Goal: Transaction & Acquisition: Download file/media

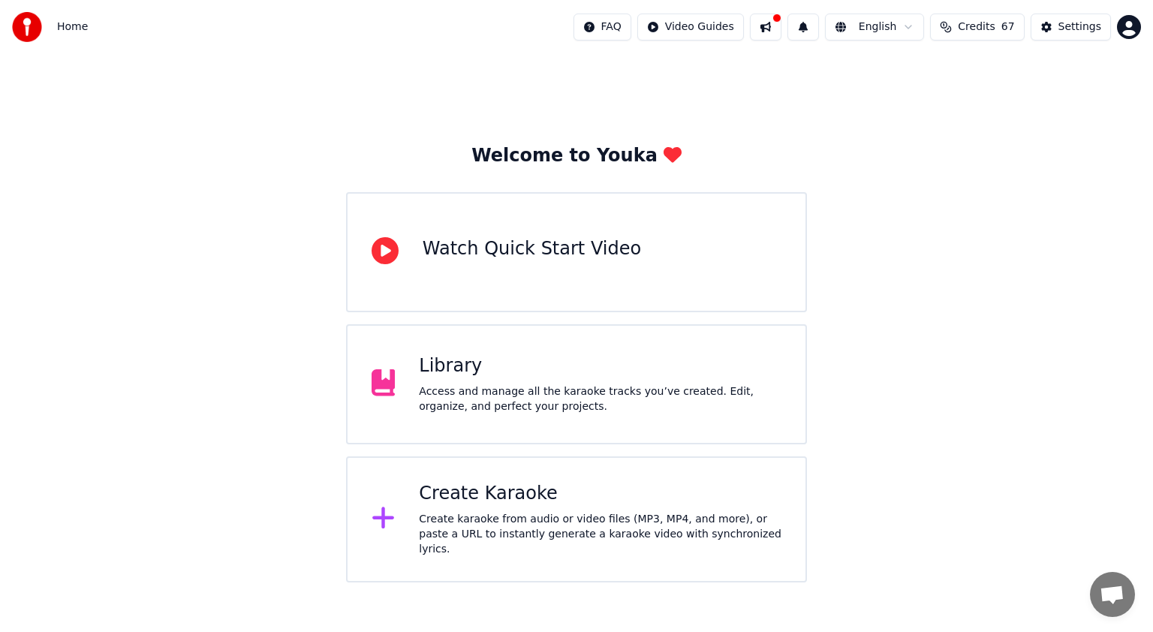
click at [297, 159] on div "Welcome to Youka Watch Quick Start Video Library Access and manage all the kara…" at bounding box center [576, 318] width 1153 height 528
click at [491, 523] on div "Create karaoke from audio or video files (MP3, MP4, and more), or paste a URL t…" at bounding box center [600, 534] width 363 height 45
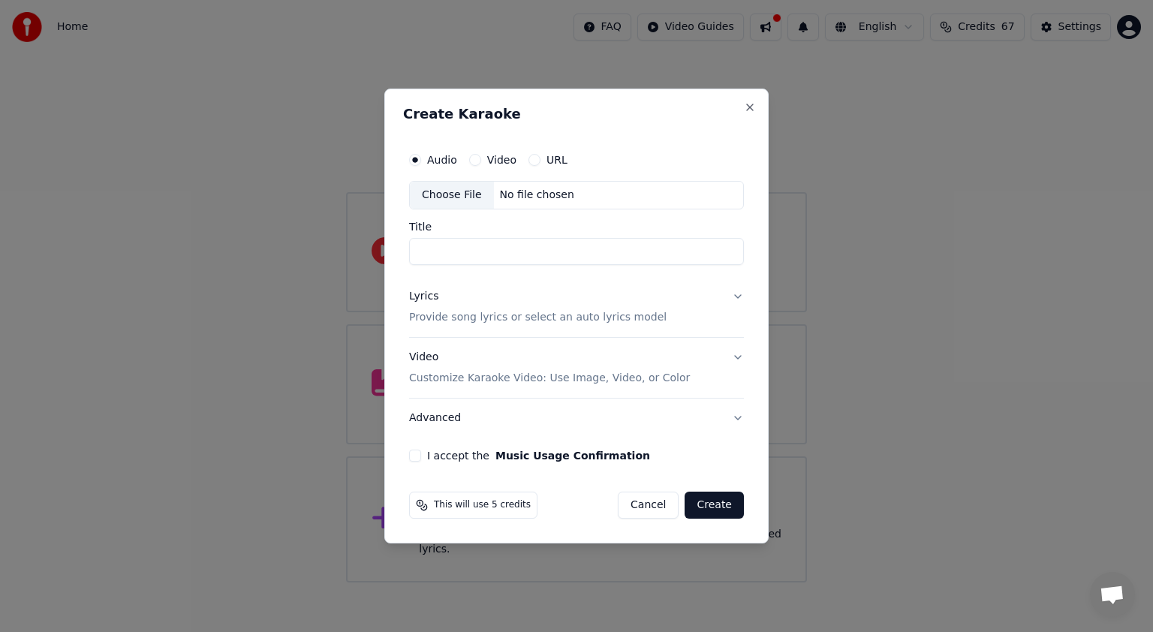
click at [740, 294] on button "Lyrics Provide song lyrics or select an auto lyrics model" at bounding box center [576, 307] width 335 height 60
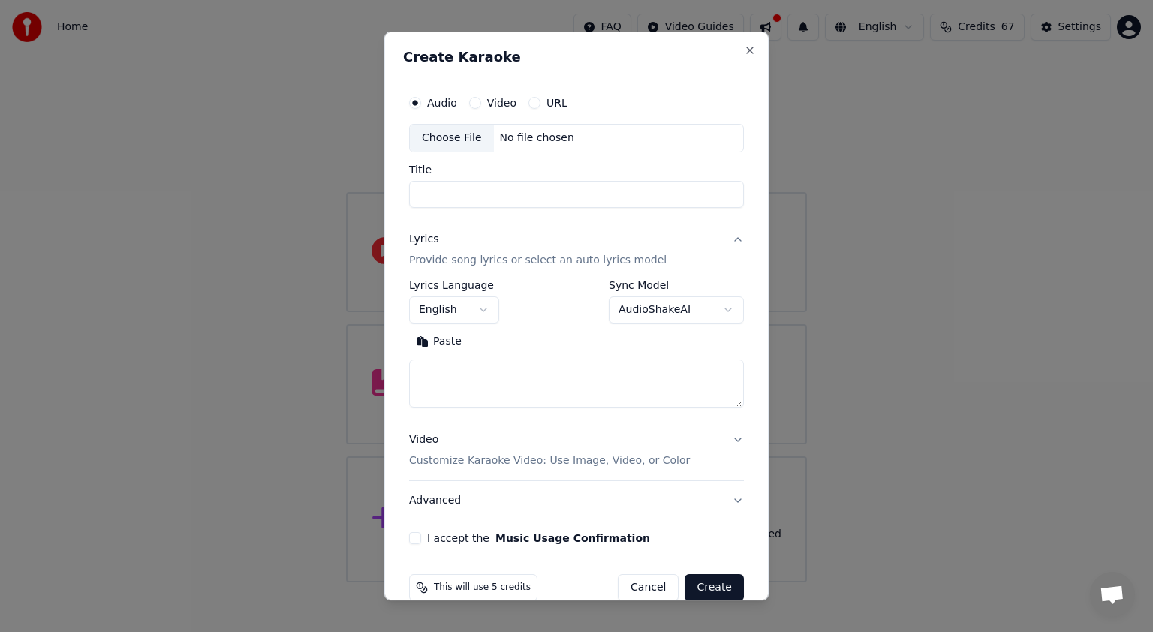
click at [456, 137] on div "Choose File" at bounding box center [452, 138] width 84 height 27
type input "**********"
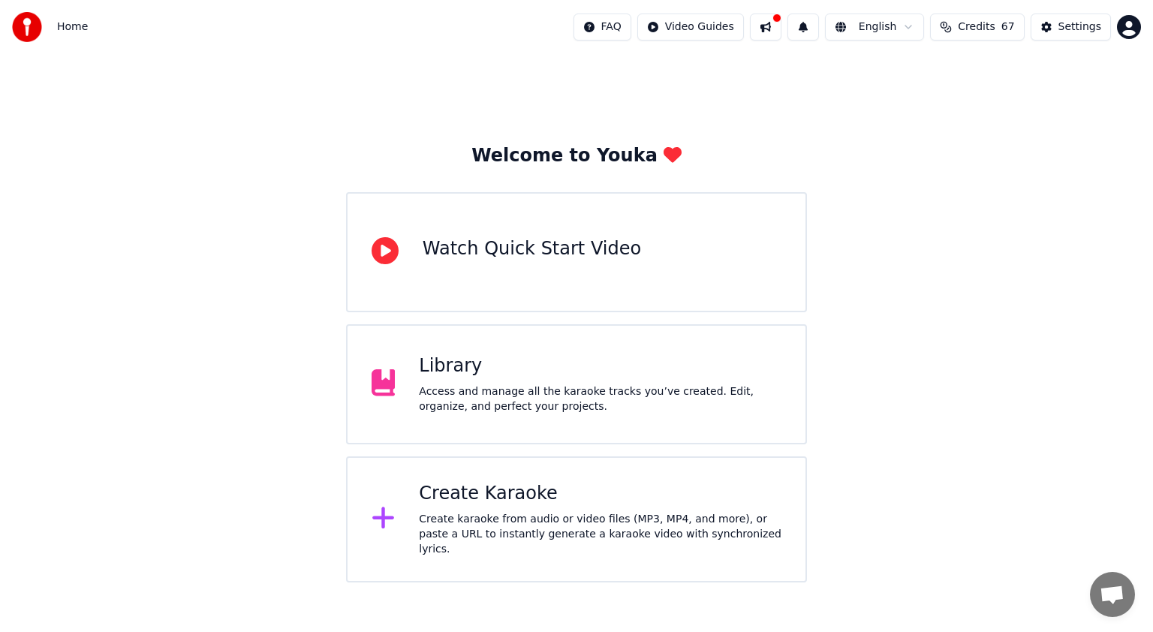
click at [476, 501] on div "Create Karaoke" at bounding box center [600, 494] width 363 height 24
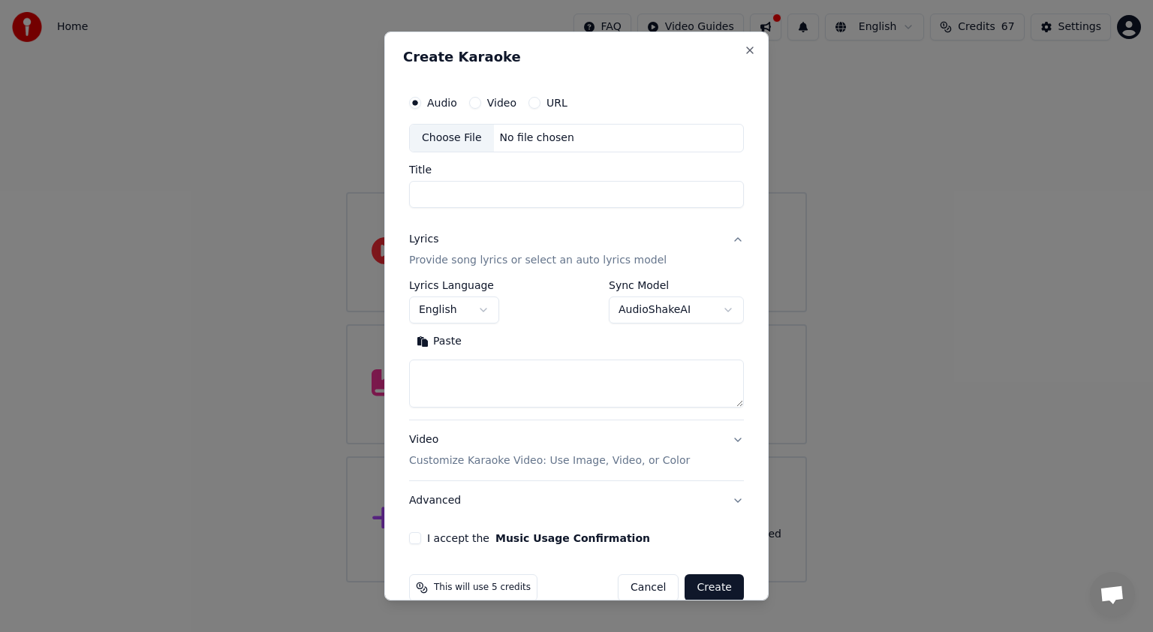
click at [518, 381] on textarea at bounding box center [576, 384] width 335 height 48
paste textarea "**********"
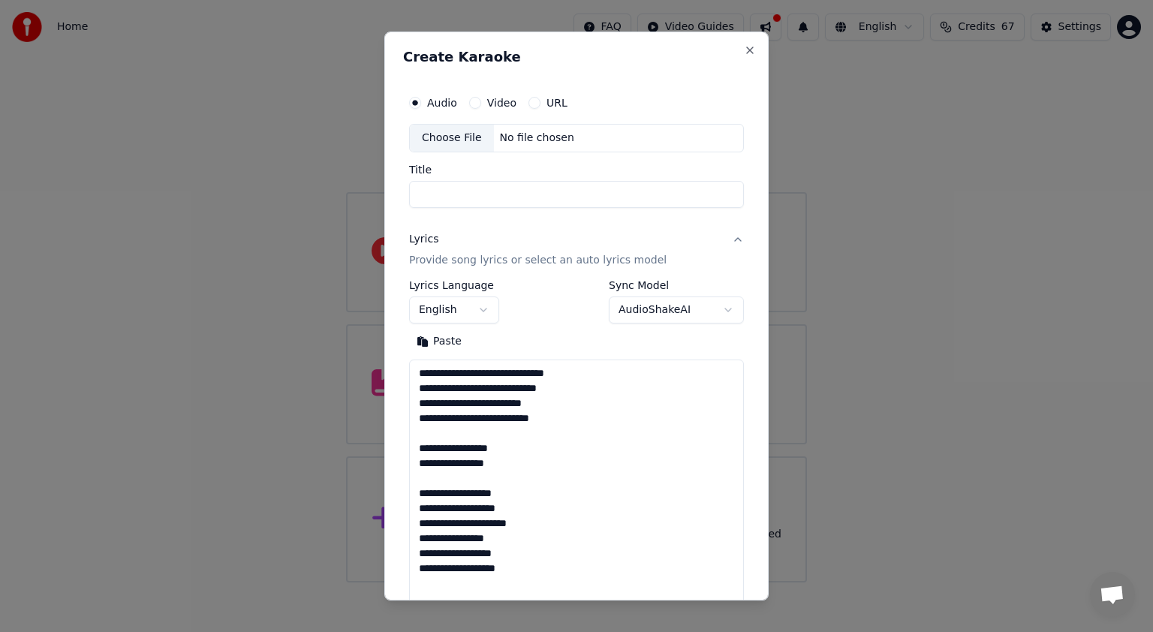
scroll to position [1023, 0]
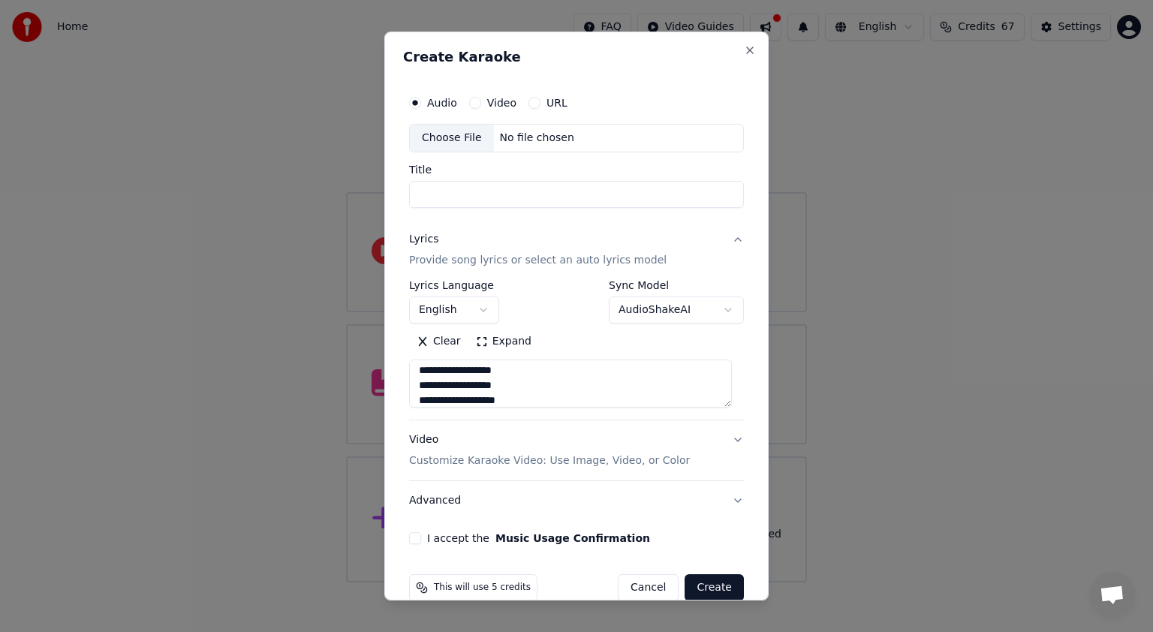
type textarea "**********"
click at [453, 135] on div "Choose File" at bounding box center [452, 138] width 84 height 27
type input "**********"
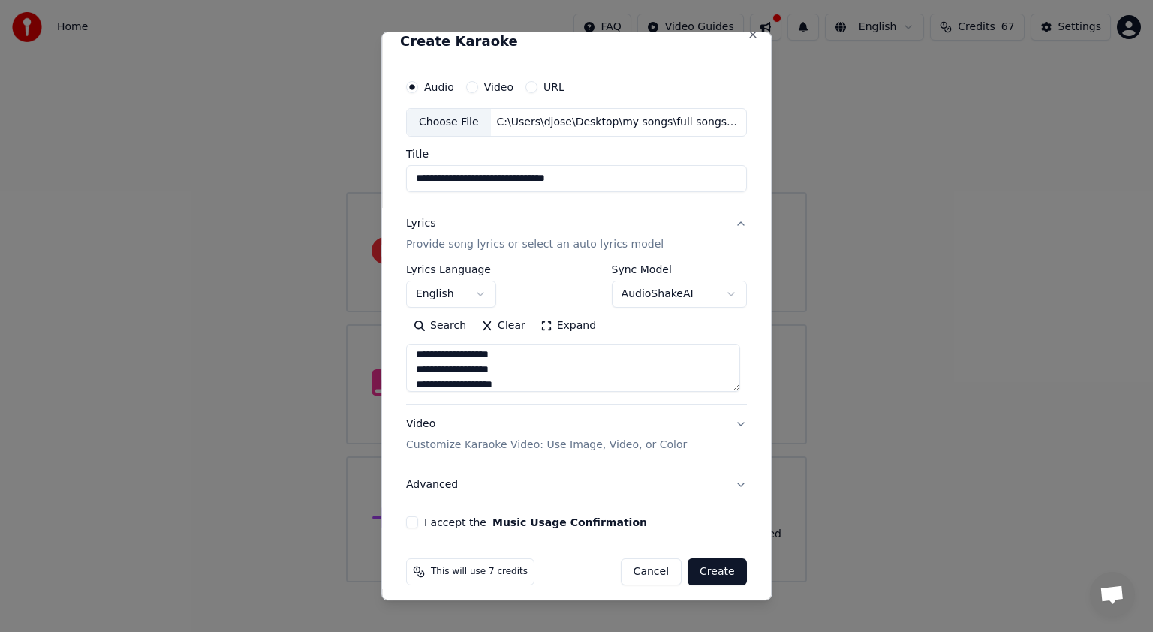
scroll to position [24, 0]
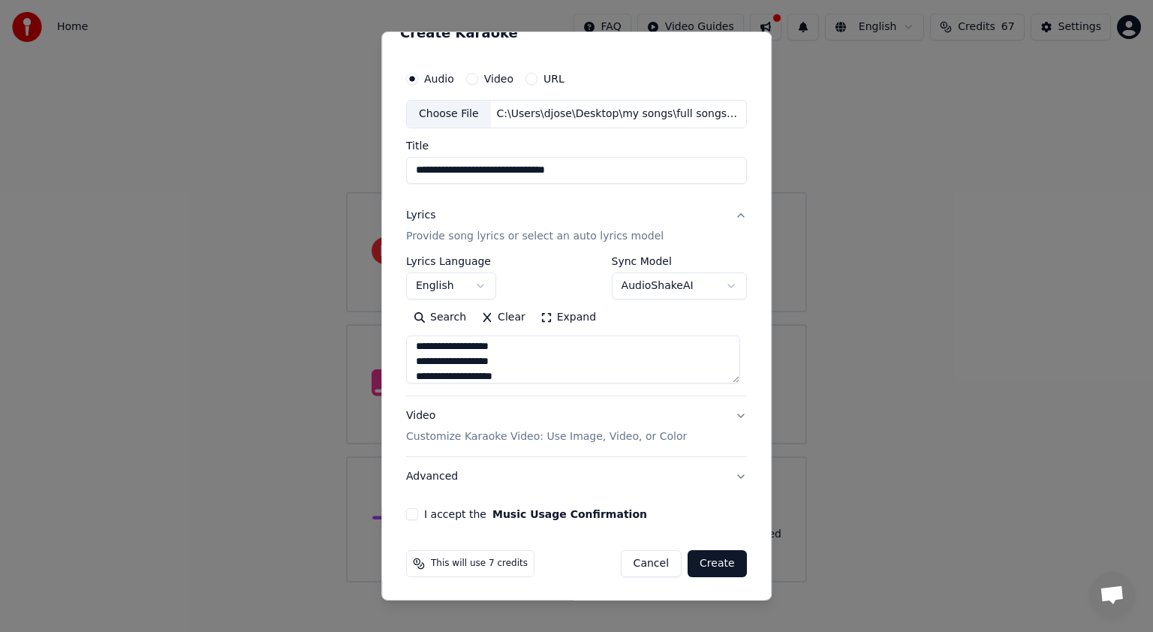
click at [730, 411] on button "Video Customize Karaoke Video: Use Image, Video, or Color" at bounding box center [576, 426] width 341 height 60
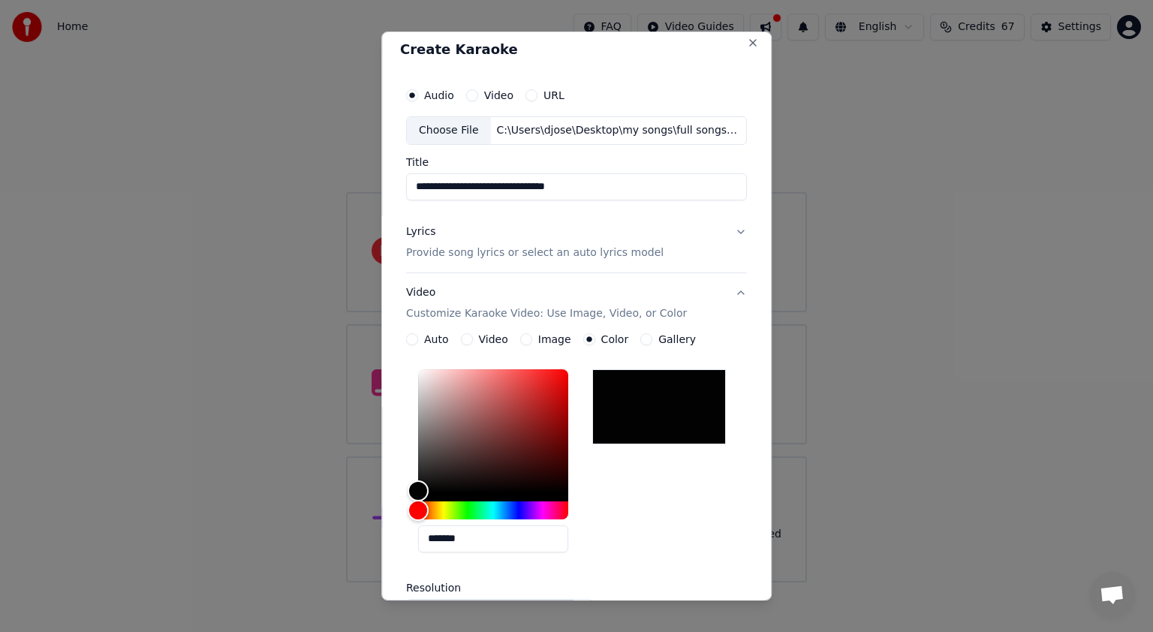
scroll to position [0, 0]
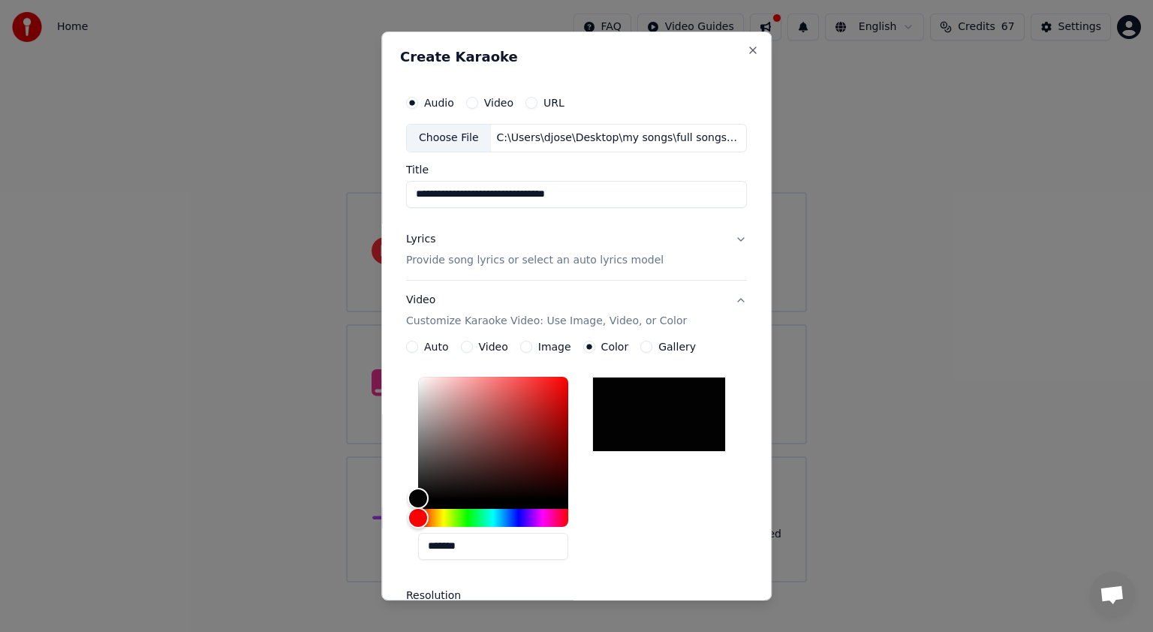
click at [730, 237] on button "Lyrics Provide song lyrics or select an auto lyrics model" at bounding box center [576, 250] width 341 height 60
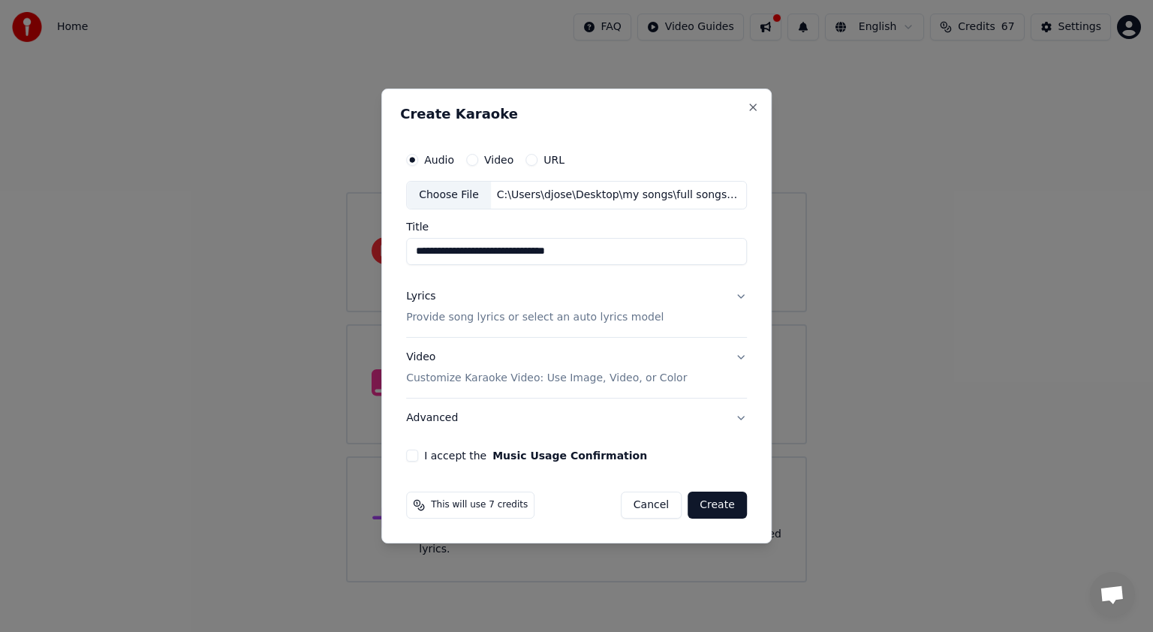
click at [742, 301] on button "Lyrics Provide song lyrics or select an auto lyrics model" at bounding box center [576, 307] width 341 height 60
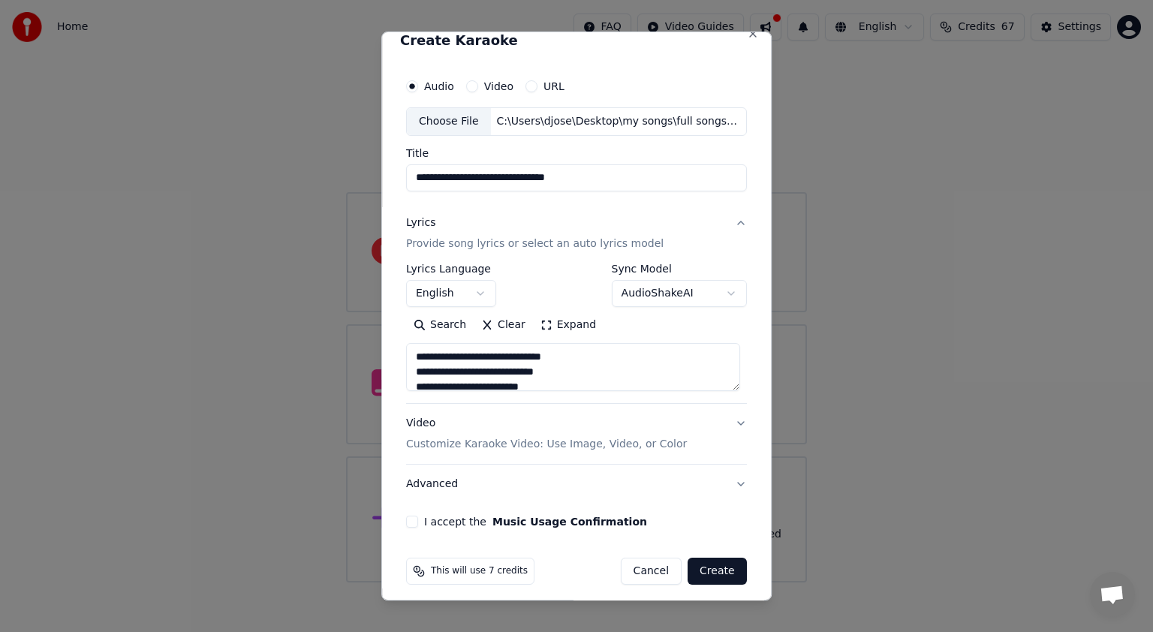
scroll to position [24, 0]
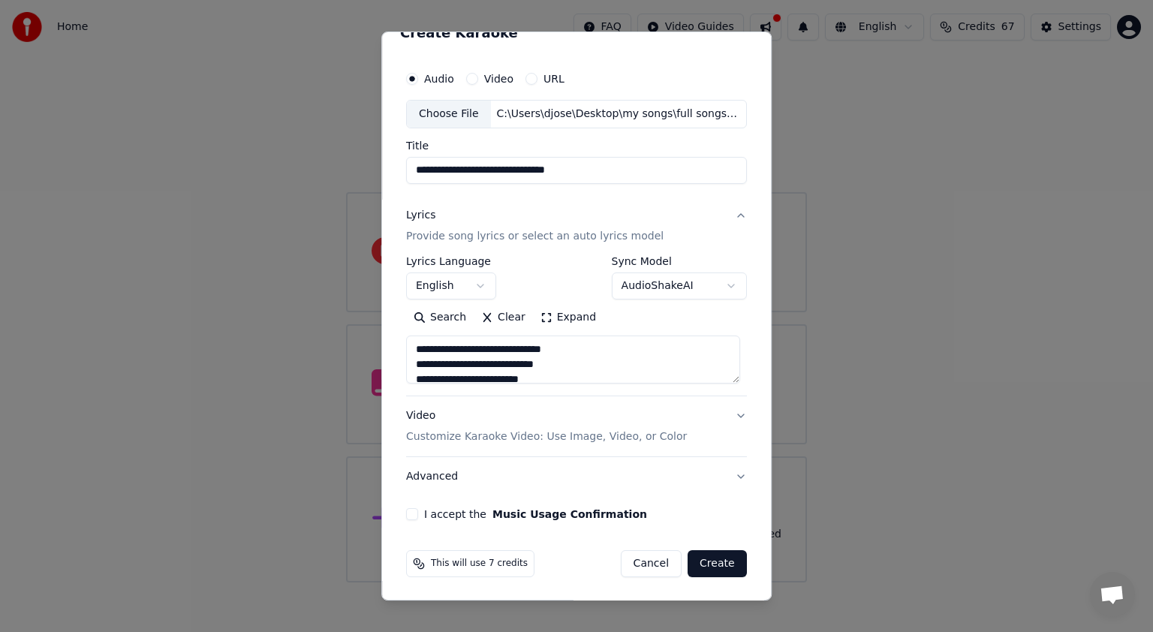
click at [723, 473] on button "Advanced" at bounding box center [576, 476] width 341 height 39
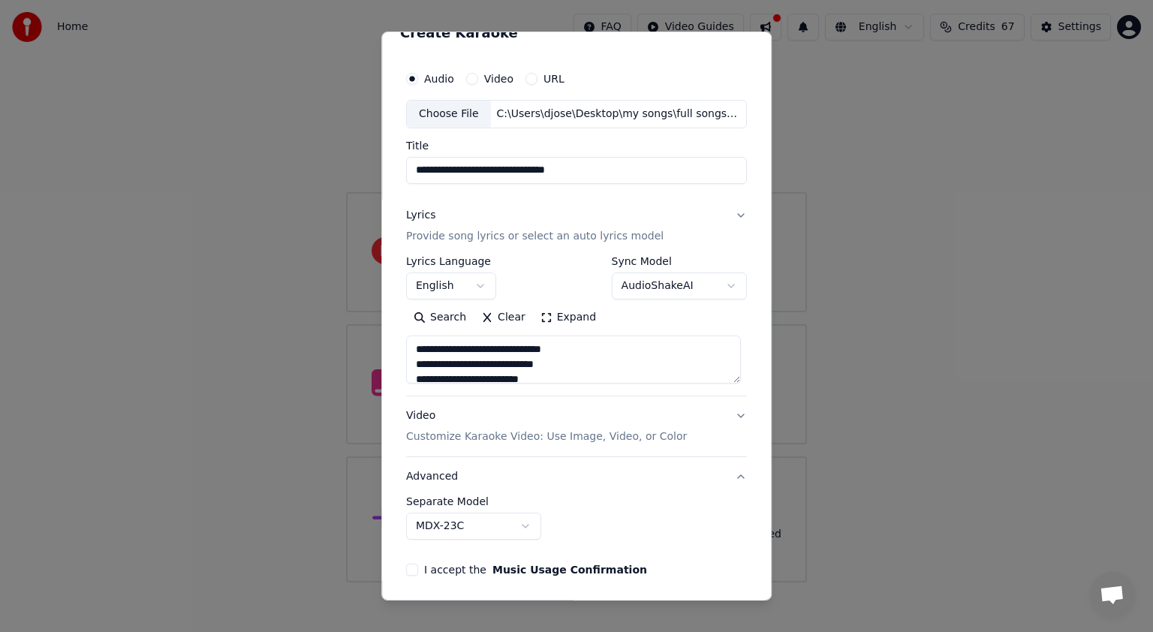
scroll to position [0, 0]
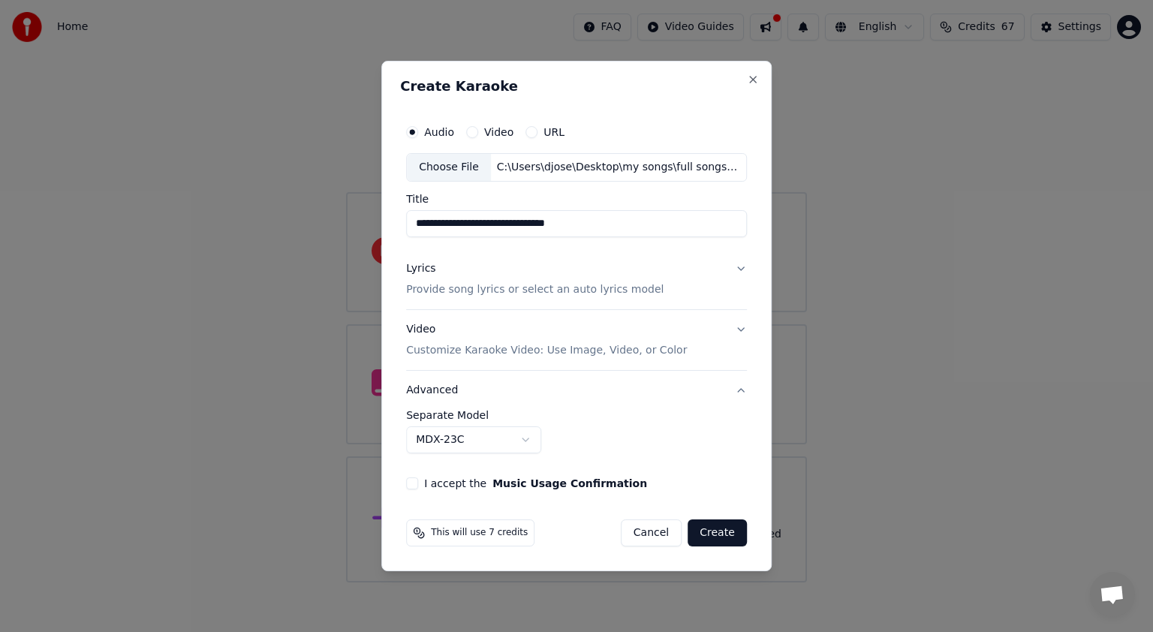
click at [411, 483] on button "I accept the Music Usage Confirmation" at bounding box center [412, 483] width 12 height 12
click at [733, 330] on button "Video Customize Karaoke Video: Use Image, Video, or Color" at bounding box center [576, 340] width 341 height 60
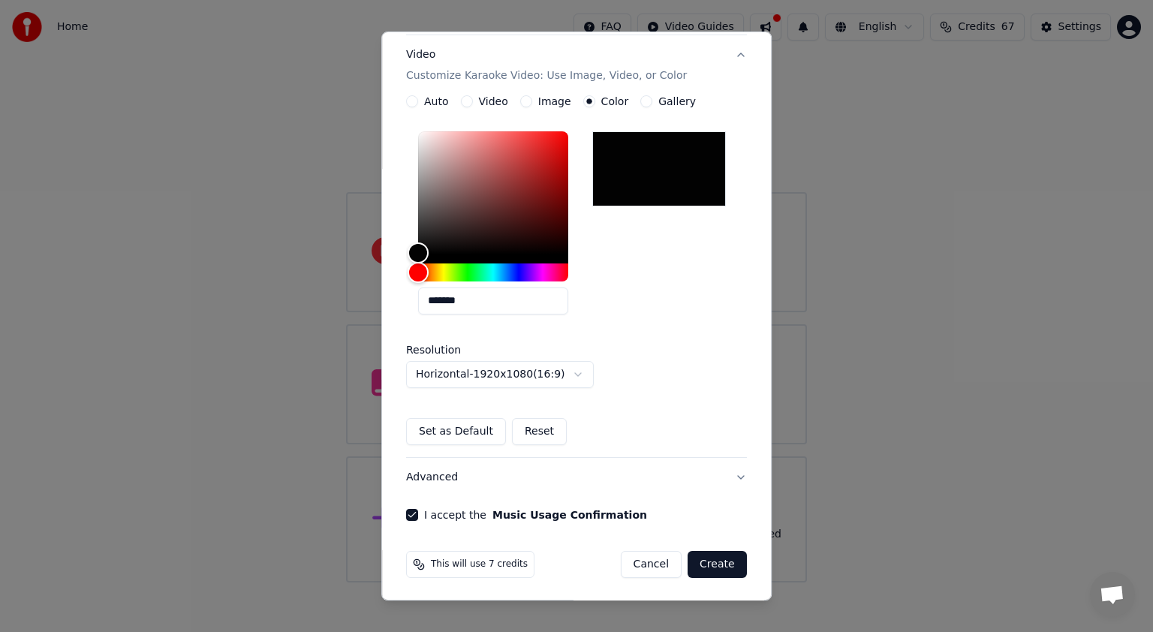
scroll to position [246, 0]
click at [713, 561] on button "Create" at bounding box center [717, 563] width 59 height 27
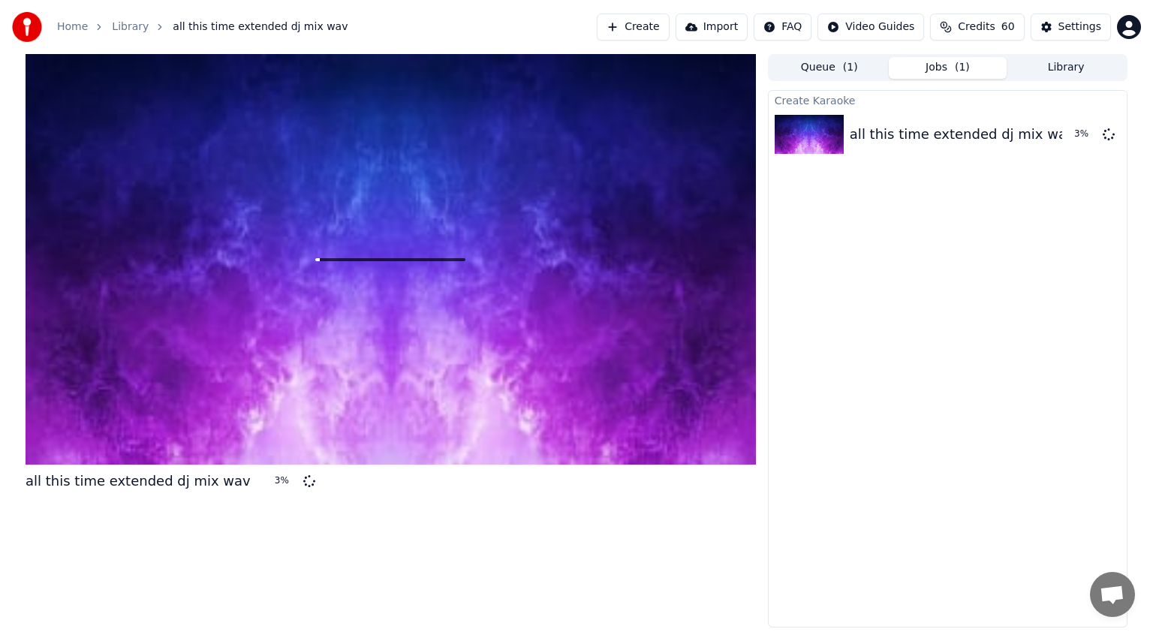
click at [1075, 67] on button "Library" at bounding box center [1066, 68] width 119 height 22
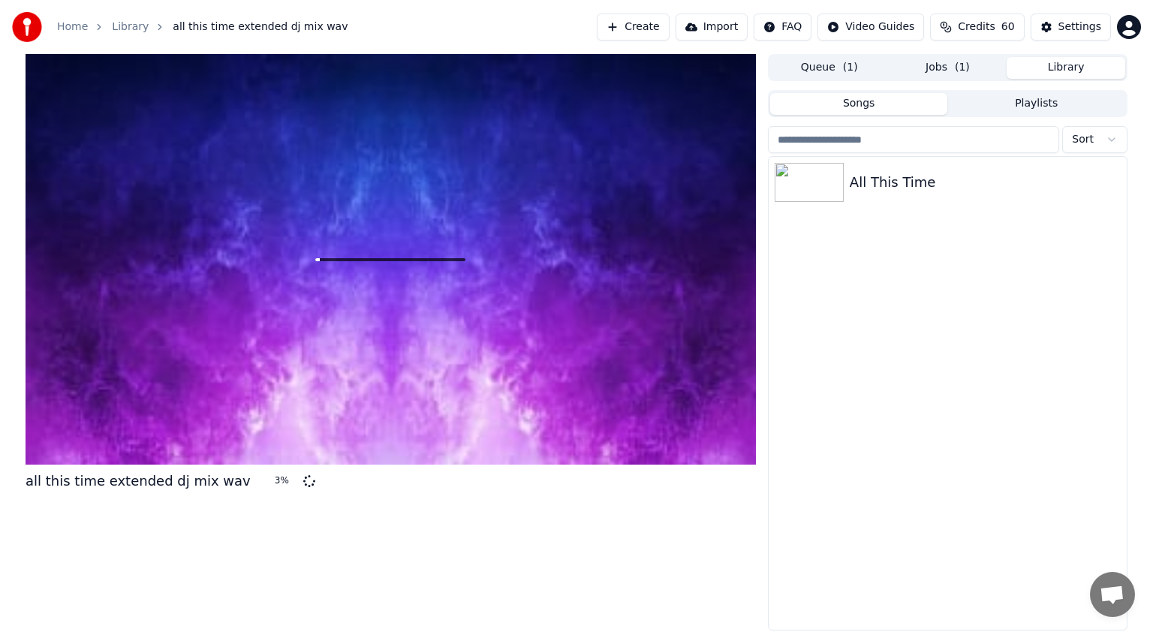
click at [1075, 67] on button "Library" at bounding box center [1066, 68] width 119 height 22
click at [1055, 104] on button "Playlists" at bounding box center [1036, 104] width 178 height 22
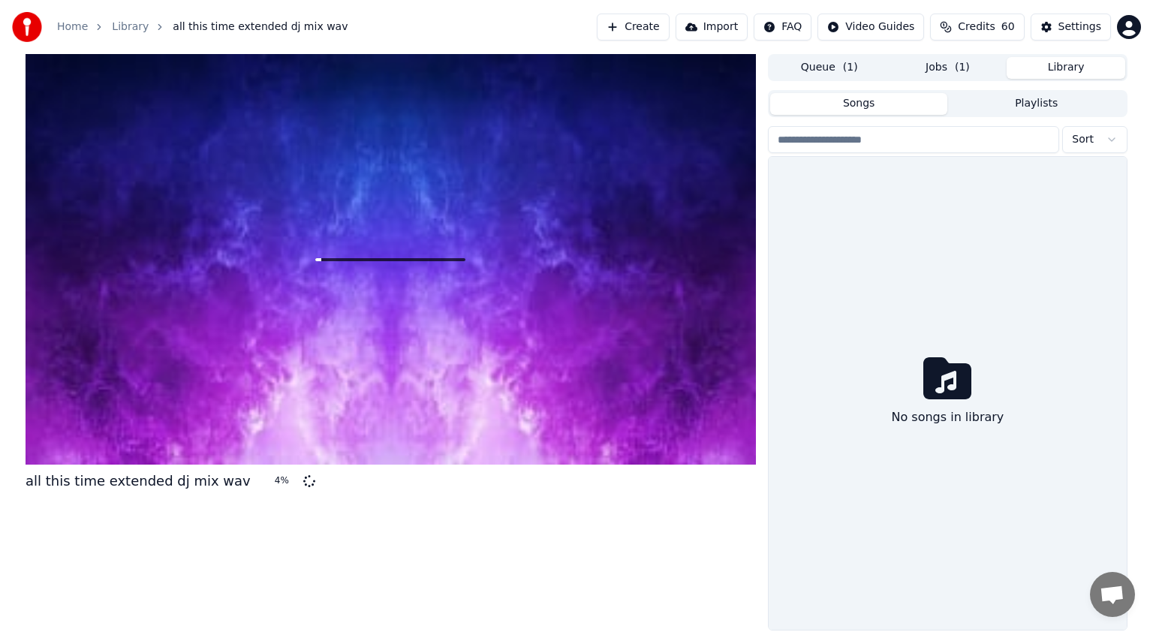
click at [870, 105] on button "Songs" at bounding box center [859, 104] width 178 height 22
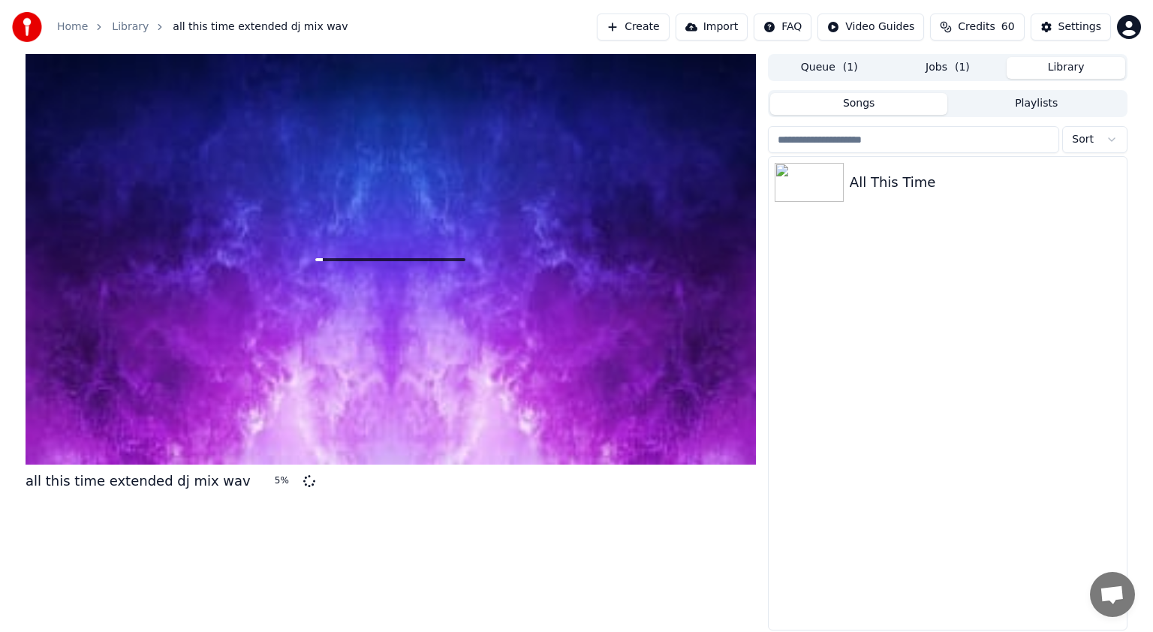
click at [1031, 104] on button "Playlists" at bounding box center [1036, 104] width 178 height 22
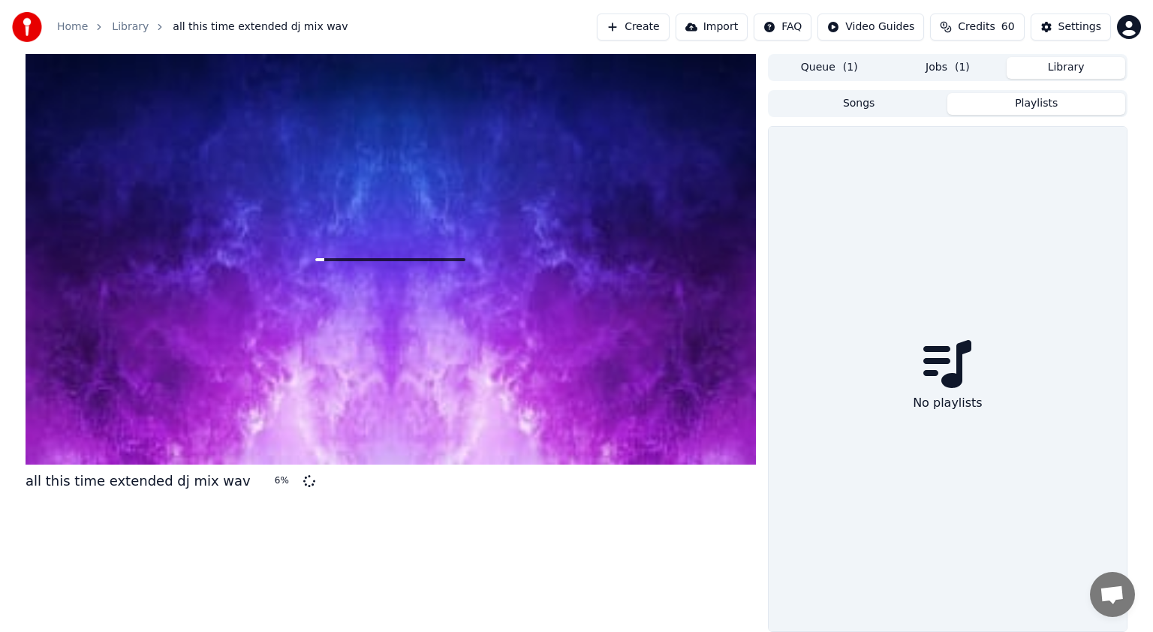
click at [855, 105] on button "Songs" at bounding box center [859, 104] width 178 height 22
click at [854, 105] on button "Songs" at bounding box center [859, 104] width 178 height 22
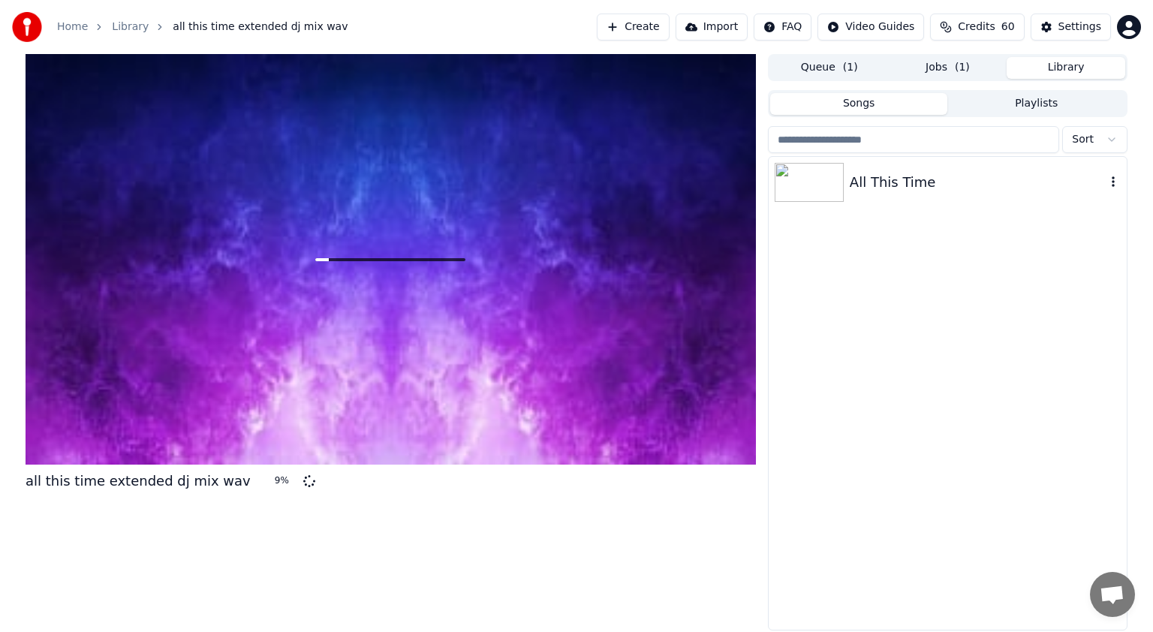
click at [1114, 181] on icon "button" at bounding box center [1113, 181] width 3 height 11
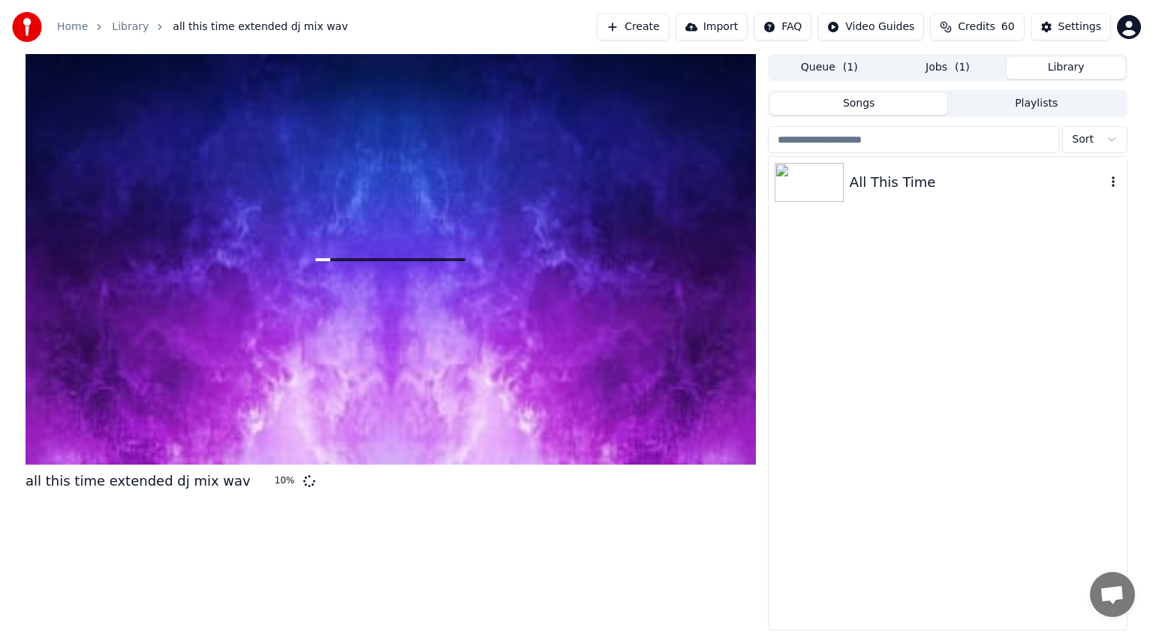
click at [1114, 181] on icon "button" at bounding box center [1113, 181] width 3 height 11
click at [1090, 255] on div "Open Directory" at bounding box center [1100, 257] width 116 height 24
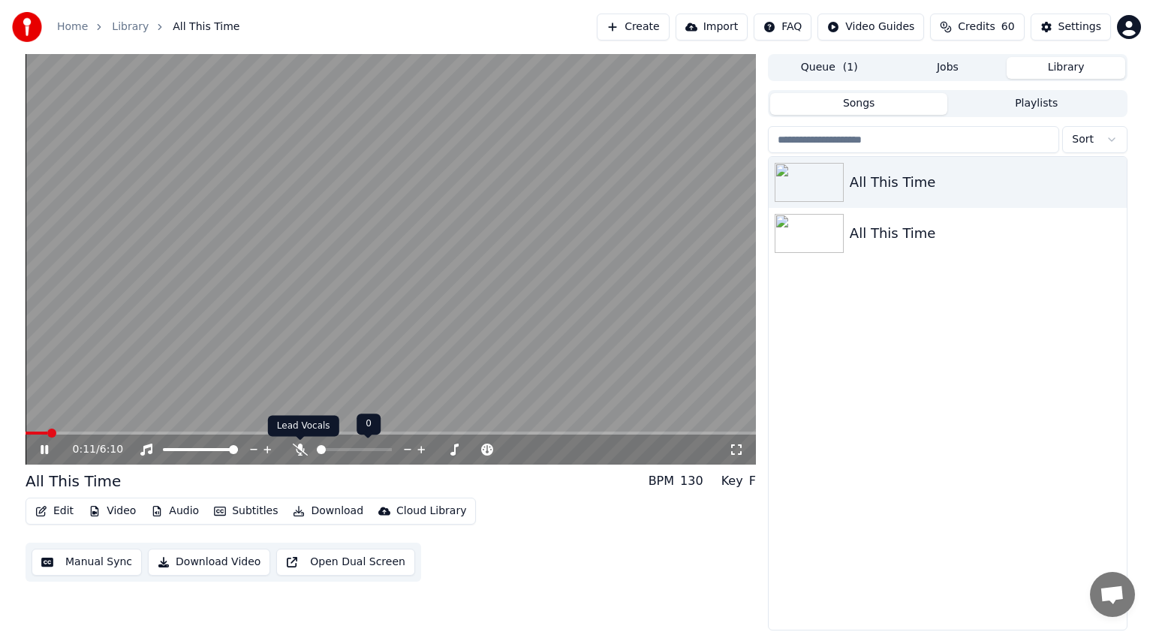
click at [298, 450] on icon at bounding box center [300, 450] width 15 height 12
click at [345, 447] on div at bounding box center [368, 449] width 121 height 15
click at [345, 448] on span at bounding box center [354, 449] width 75 height 3
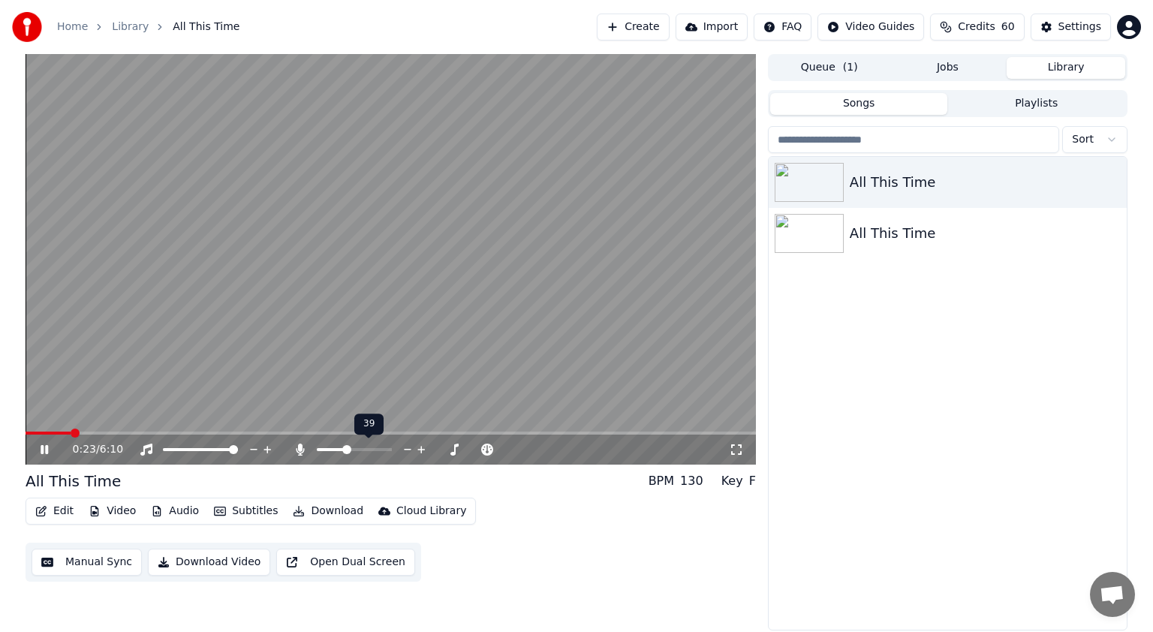
click at [345, 448] on span at bounding box center [346, 449] width 9 height 9
click at [371, 448] on span at bounding box center [369, 449] width 38 height 3
click at [372, 450] on span at bounding box center [370, 449] width 9 height 9
click at [387, 450] on span at bounding box center [387, 449] width 75 height 3
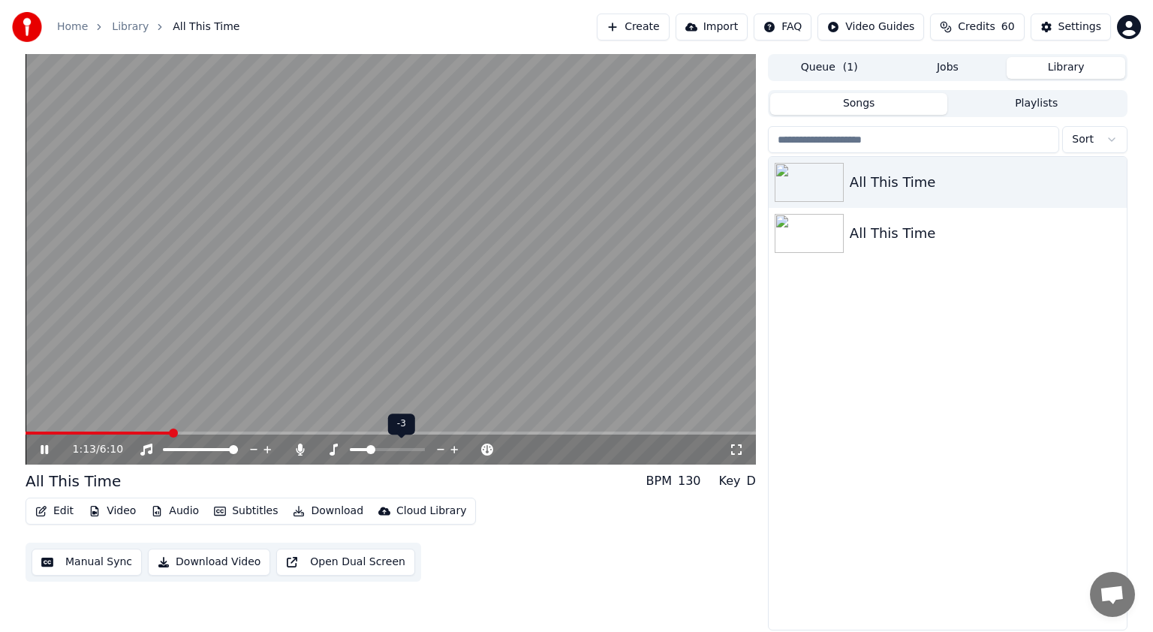
click at [375, 450] on span at bounding box center [370, 449] width 9 height 9
click at [218, 447] on div at bounding box center [214, 449] width 121 height 15
click at [213, 448] on span at bounding box center [188, 449] width 51 height 3
click at [213, 448] on span at bounding box center [211, 449] width 9 height 9
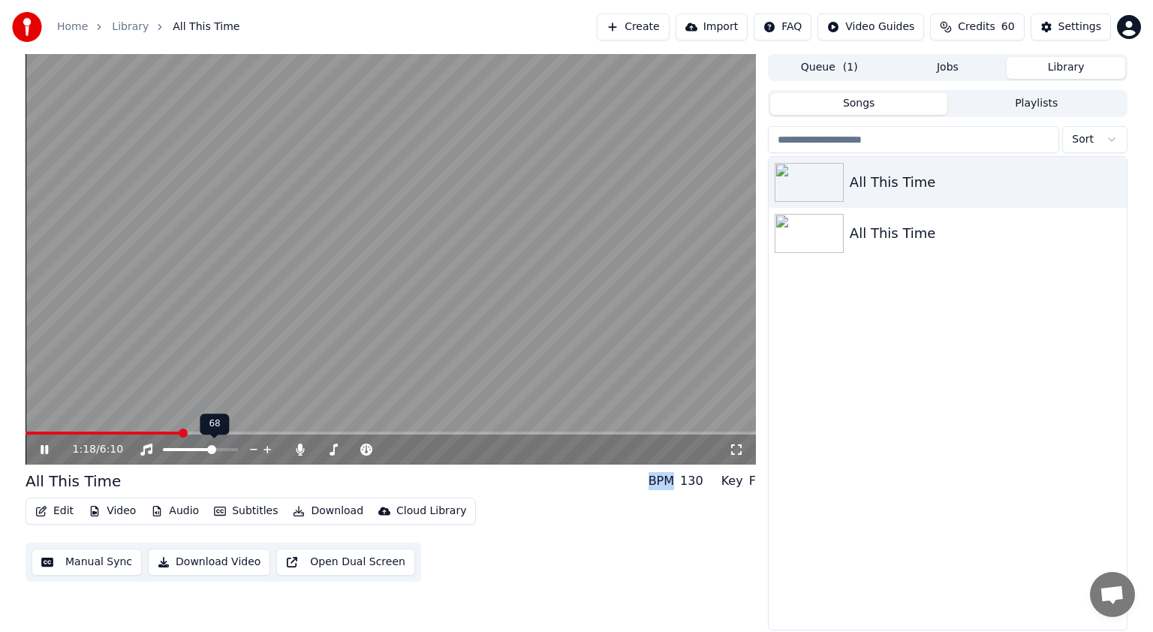
click at [213, 448] on span at bounding box center [211, 449] width 9 height 9
click at [165, 432] on span at bounding box center [96, 433] width 140 height 3
click at [374, 450] on span at bounding box center [354, 449] width 75 height 3
click at [158, 432] on span at bounding box center [103, 433] width 155 height 3
click at [158, 432] on span at bounding box center [160, 433] width 9 height 9
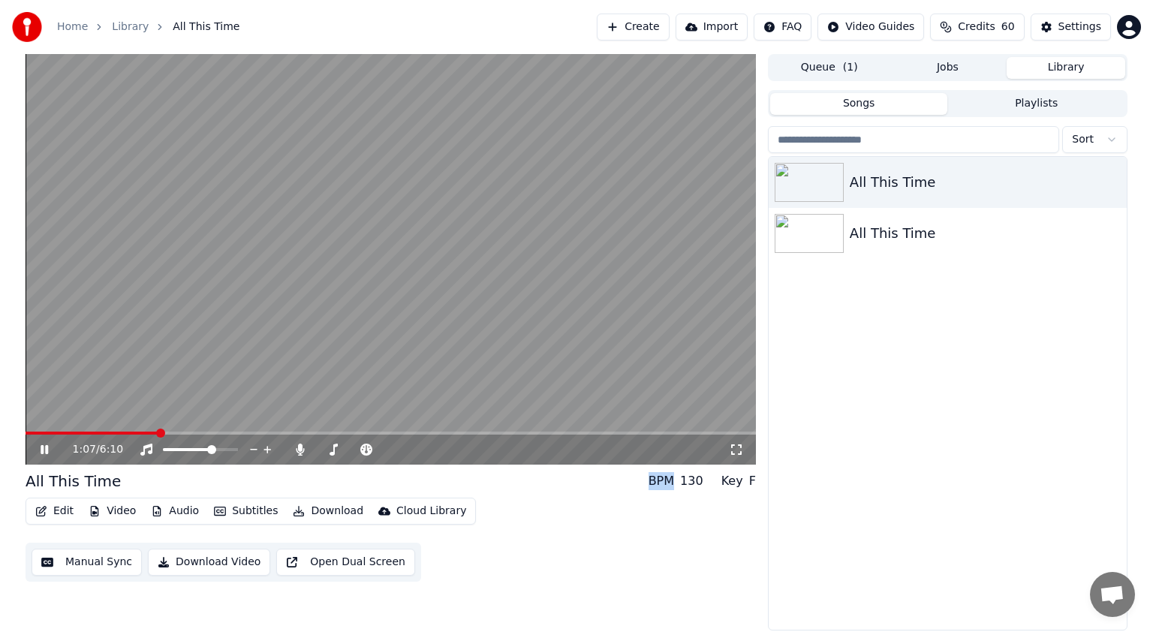
click at [158, 432] on span at bounding box center [160, 433] width 9 height 9
click at [143, 432] on span at bounding box center [93, 433] width 134 height 3
click at [143, 432] on span at bounding box center [146, 433] width 9 height 9
click at [127, 429] on video at bounding box center [391, 259] width 730 height 411
drag, startPoint x: 127, startPoint y: 429, endPoint x: 127, endPoint y: 447, distance: 18.0
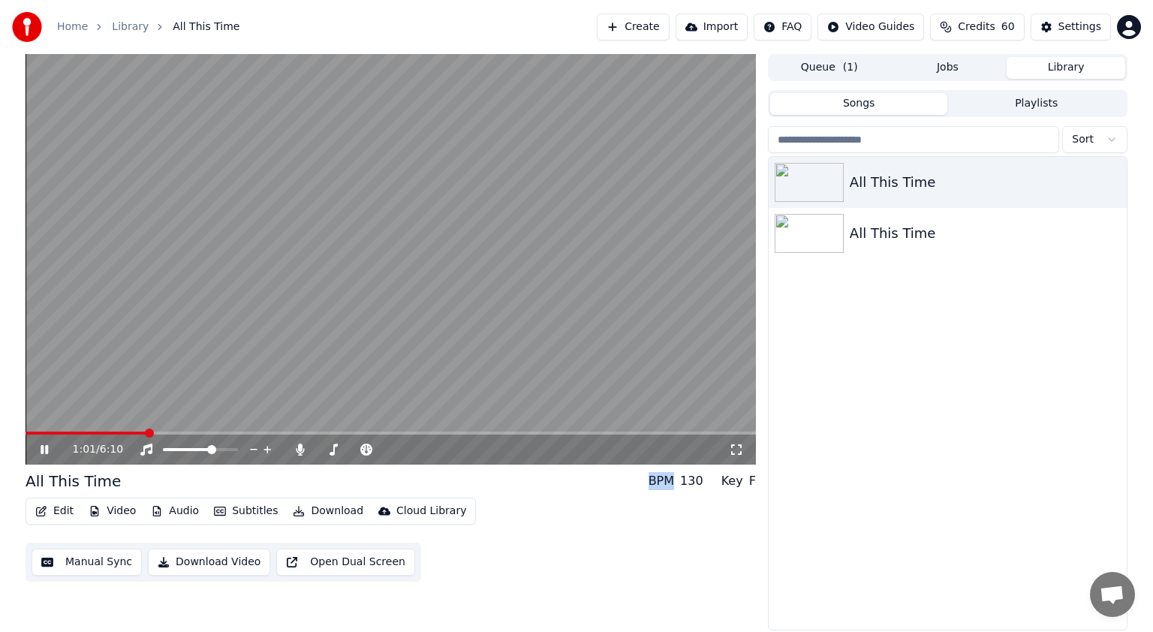
click at [127, 429] on video at bounding box center [391, 259] width 730 height 411
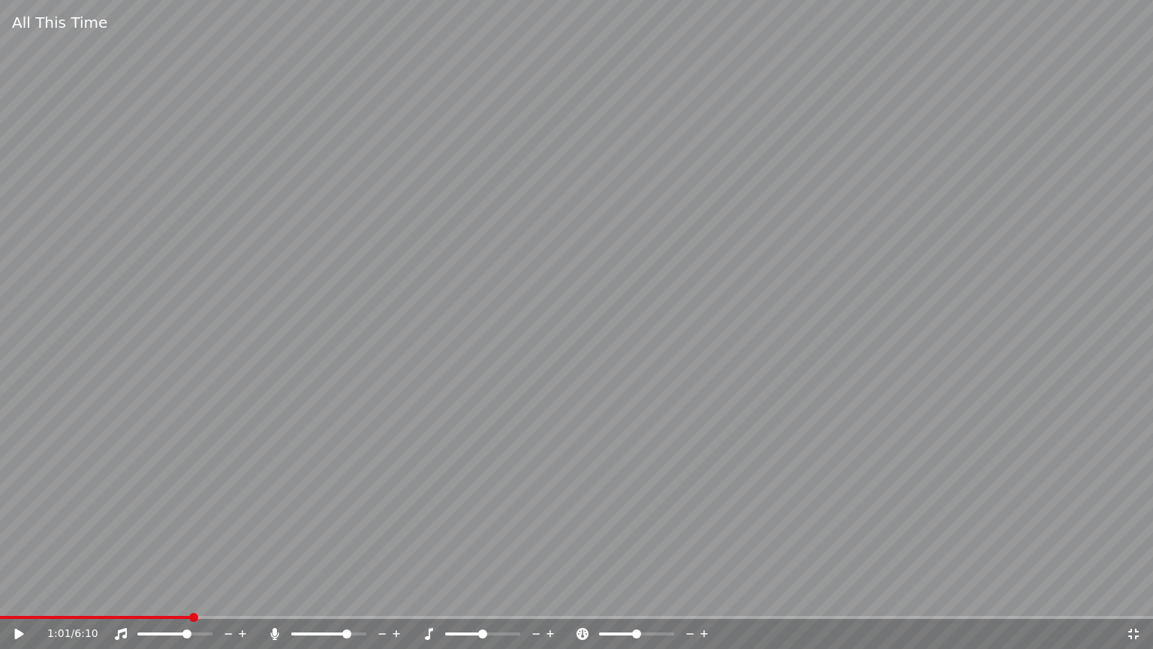
click at [174, 616] on span at bounding box center [95, 617] width 191 height 3
click at [14, 631] on icon at bounding box center [29, 634] width 35 height 12
click at [276, 616] on span at bounding box center [576, 617] width 1153 height 3
click at [276, 616] on span at bounding box center [279, 617] width 9 height 9
click at [321, 616] on span at bounding box center [576, 617] width 1153 height 3
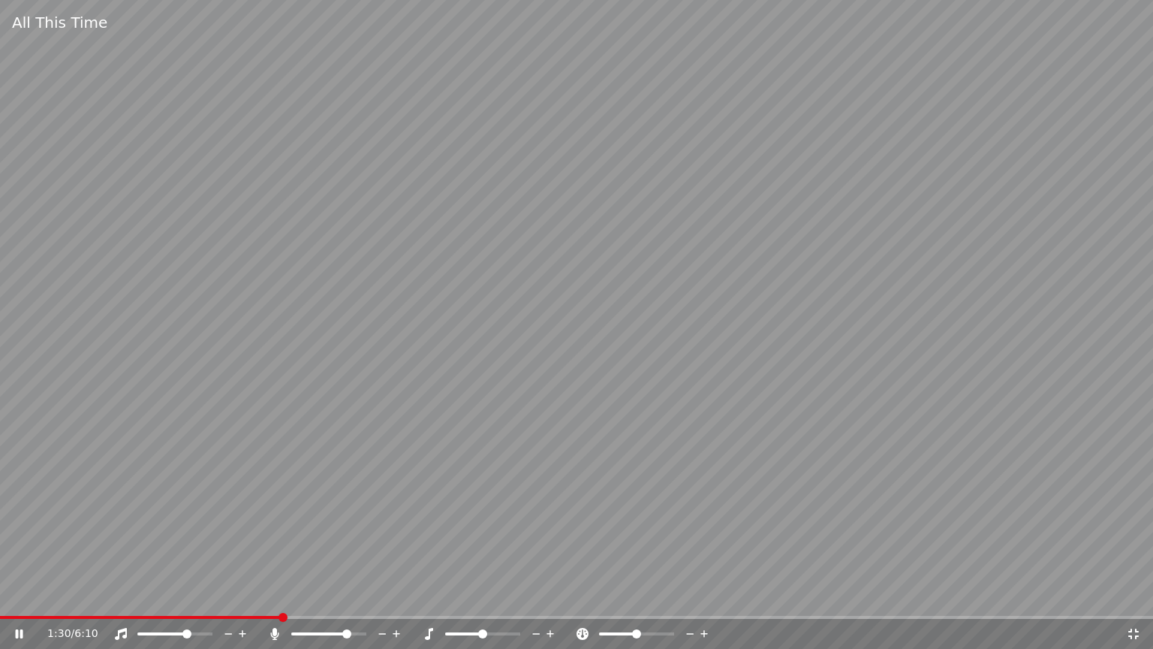
click at [288, 616] on span at bounding box center [283, 617] width 9 height 9
click at [324, 631] on span at bounding box center [307, 633] width 32 height 3
click at [324, 631] on span at bounding box center [324, 633] width 9 height 9
click at [197, 631] on span at bounding box center [174, 633] width 75 height 3
click at [191, 631] on span at bounding box center [186, 633] width 9 height 9
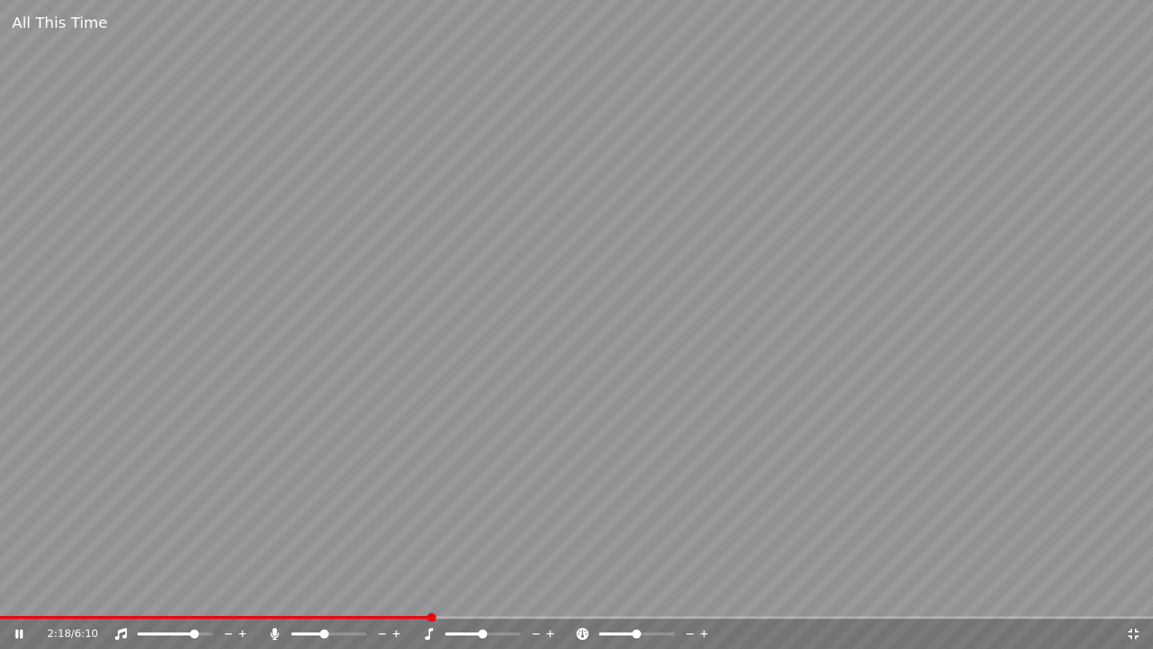
click at [206, 631] on span at bounding box center [174, 633] width 75 height 3
click at [199, 631] on span at bounding box center [194, 633] width 9 height 9
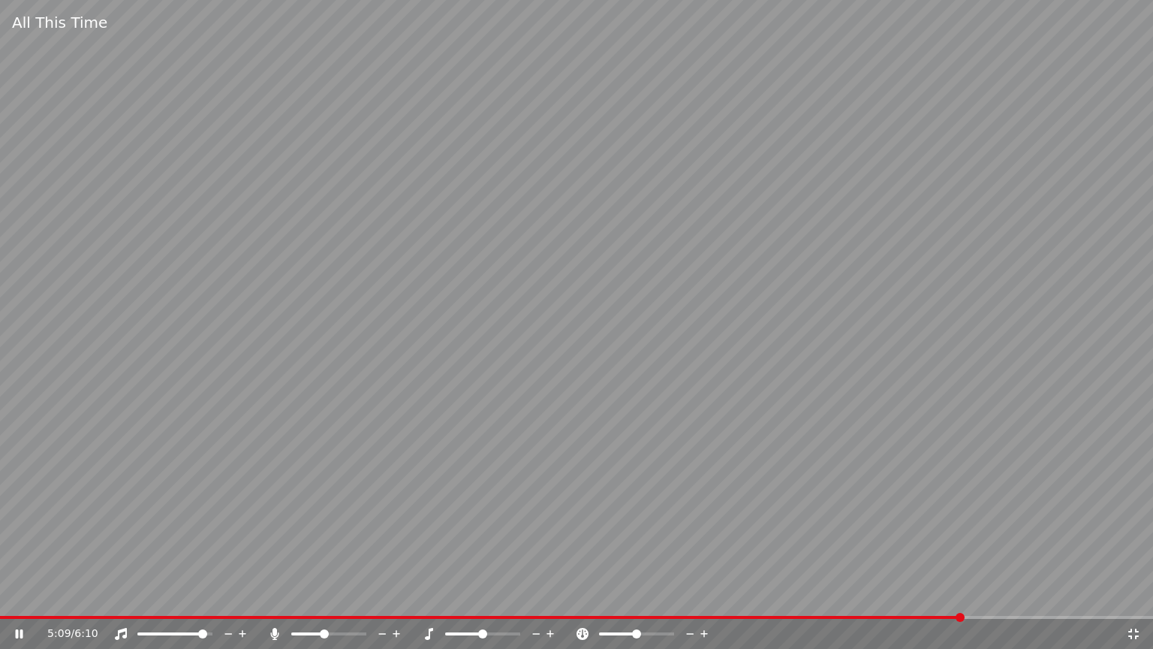
click at [174, 616] on span at bounding box center [481, 617] width 963 height 3
click at [956, 616] on span at bounding box center [960, 617] width 9 height 9
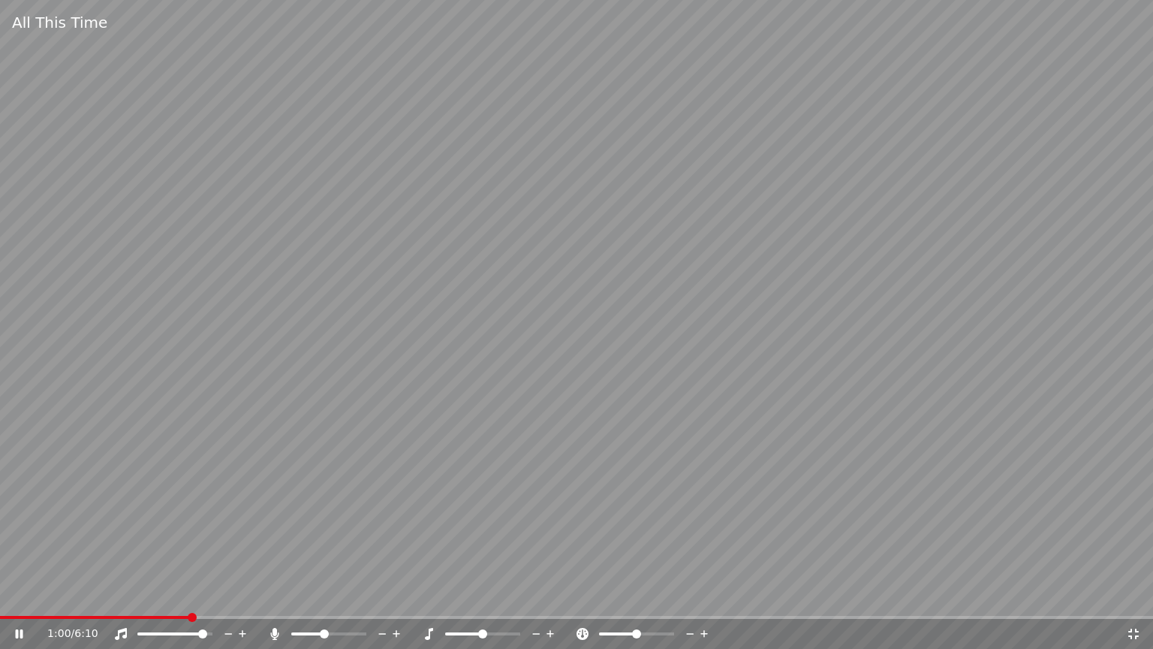
click at [57, 616] on span at bounding box center [94, 617] width 189 height 3
click at [188, 616] on span at bounding box center [192, 617] width 9 height 9
click at [1130, 631] on icon at bounding box center [1133, 634] width 15 height 12
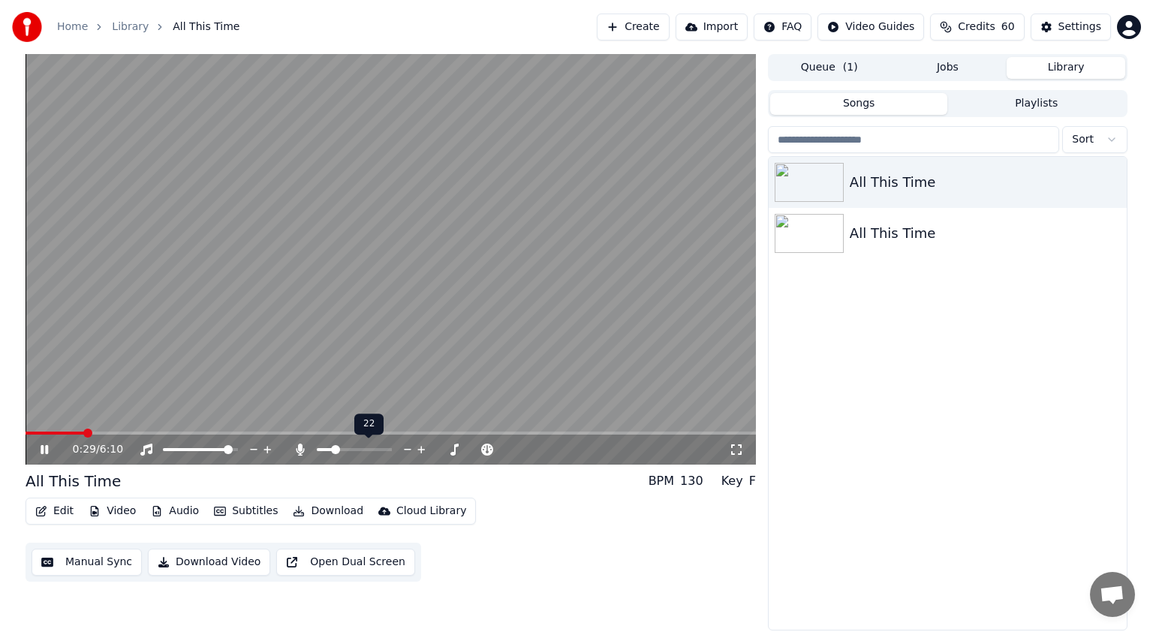
click at [333, 450] on span at bounding box center [325, 449] width 17 height 3
click at [313, 511] on button "Download" at bounding box center [328, 511] width 83 height 21
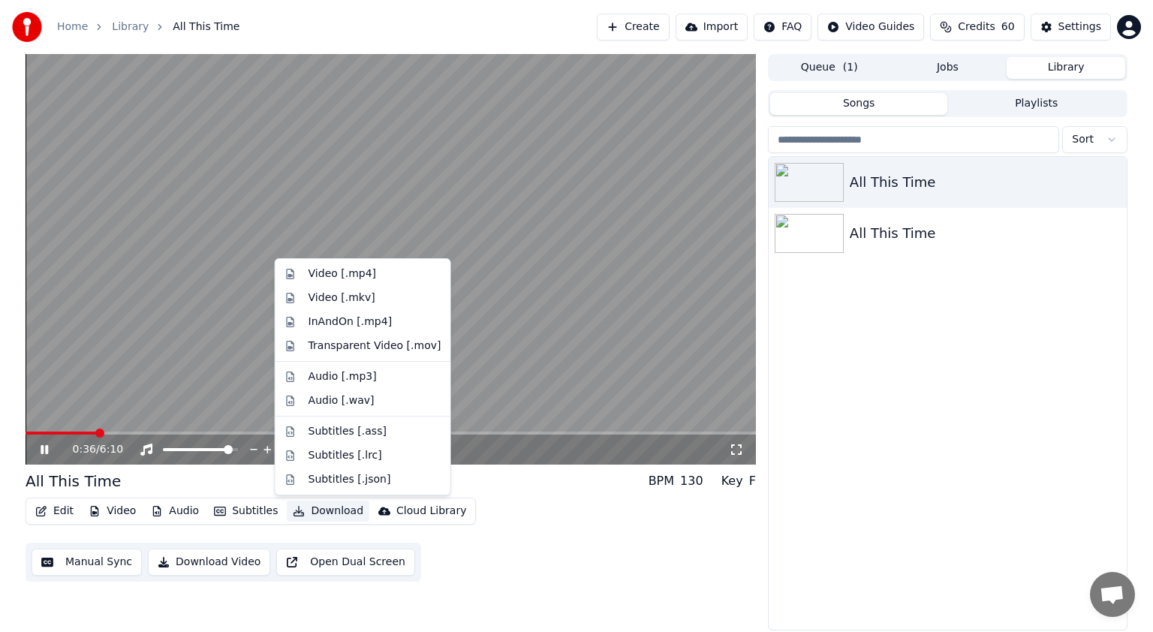
click at [313, 511] on button "Download" at bounding box center [328, 511] width 83 height 21
click at [357, 324] on div "InAndOn [.mp4]" at bounding box center [350, 322] width 83 height 15
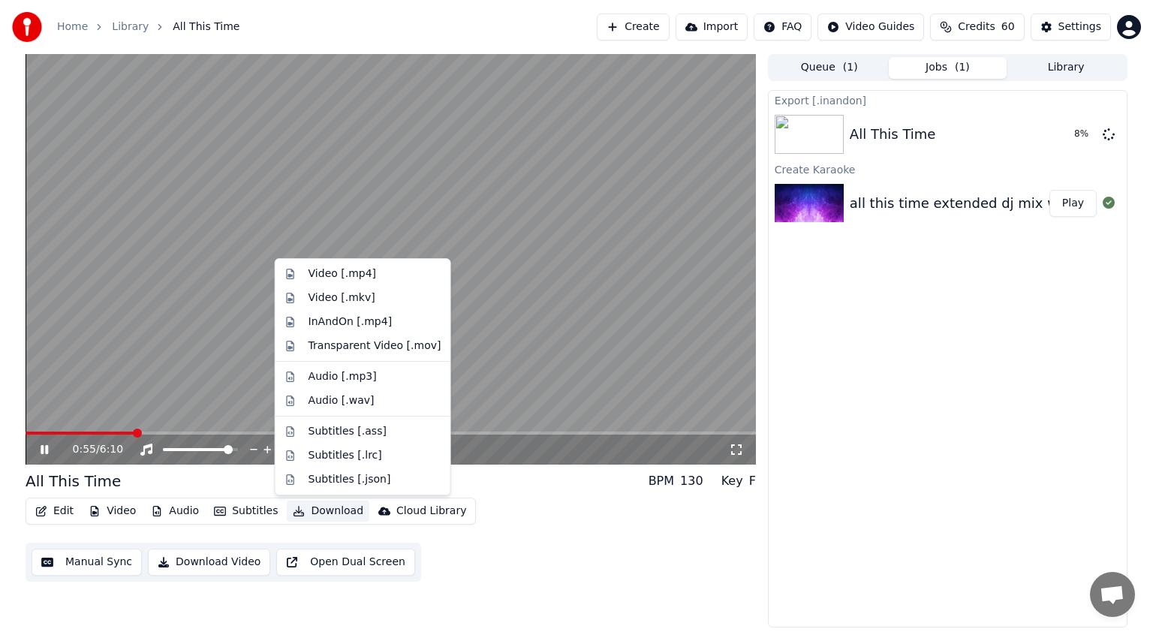
click at [318, 510] on button "Download" at bounding box center [328, 511] width 83 height 21
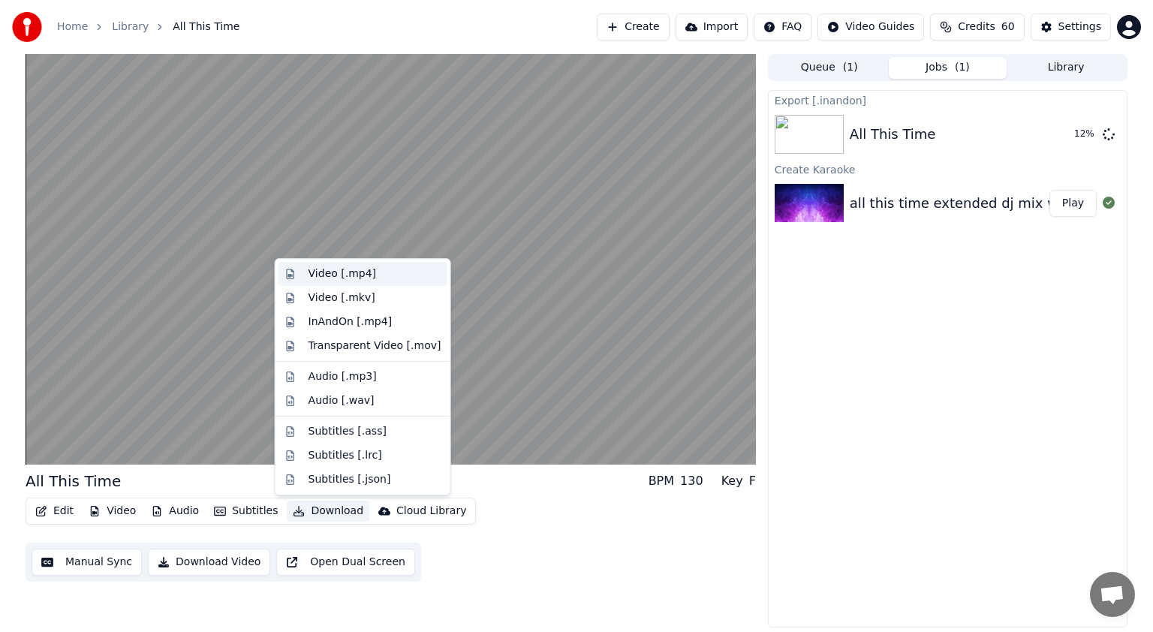
click at [339, 274] on div "Video [.mp4]" at bounding box center [343, 273] width 68 height 15
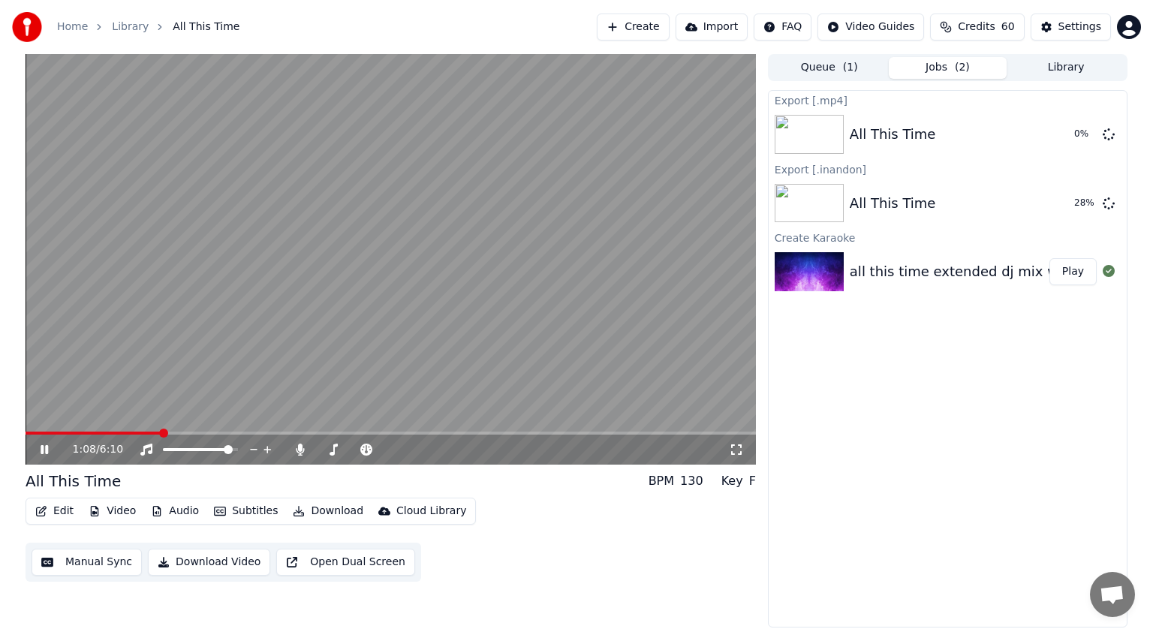
click at [138, 429] on video at bounding box center [391, 259] width 730 height 411
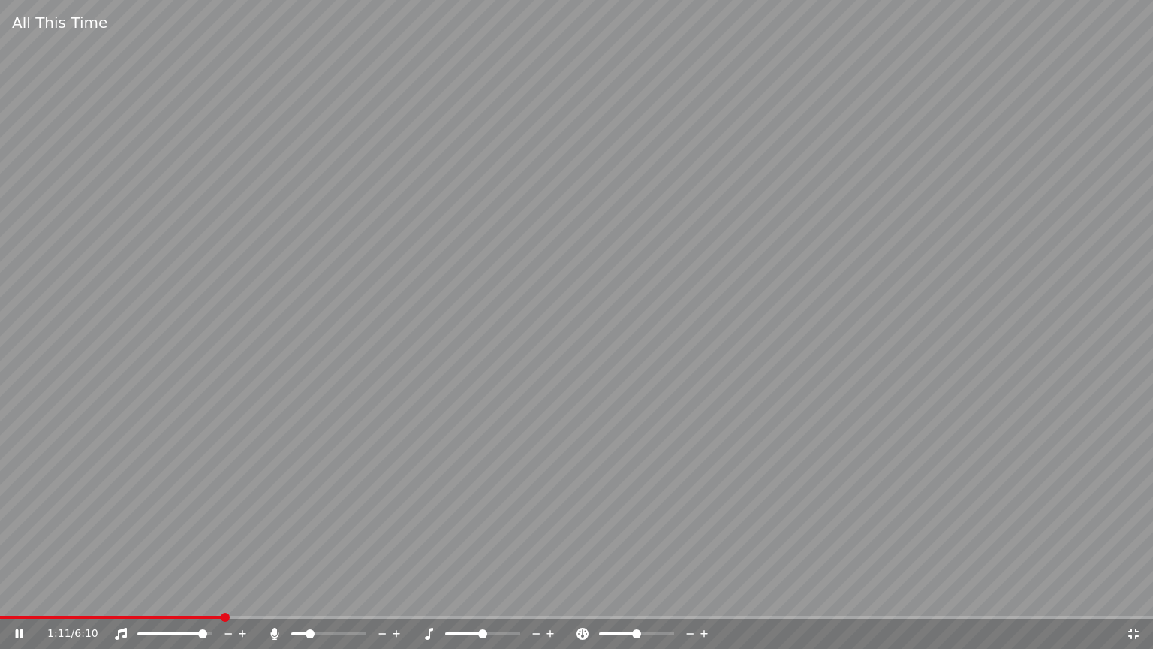
click at [16, 631] on icon at bounding box center [20, 633] width 8 height 9
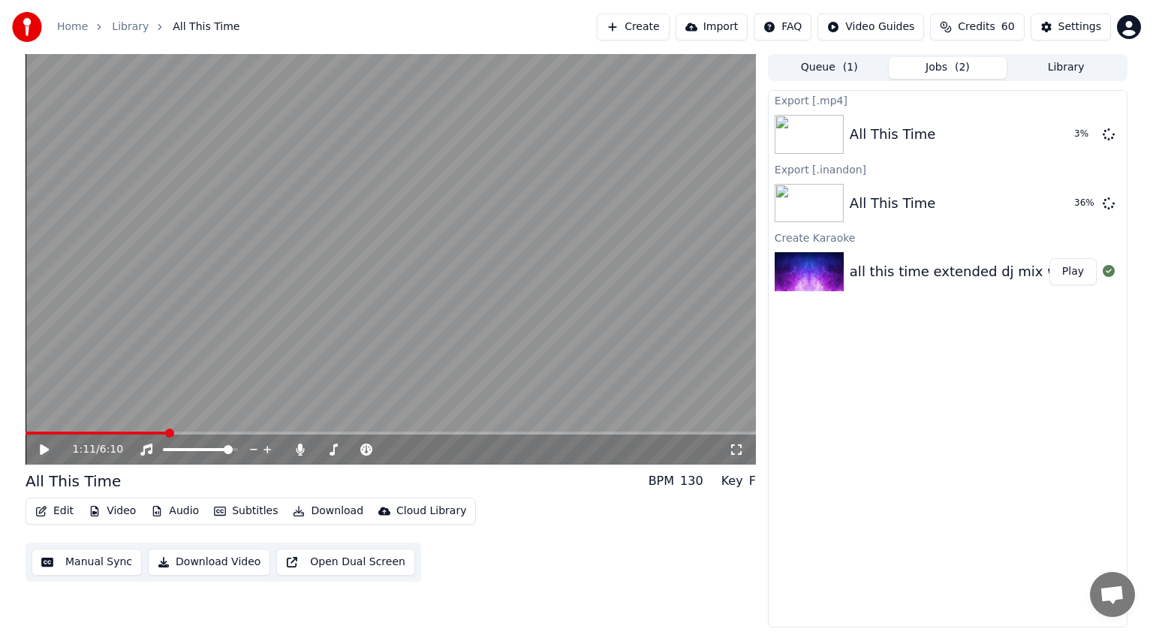
click at [203, 566] on button "Download Video" at bounding box center [209, 562] width 122 height 27
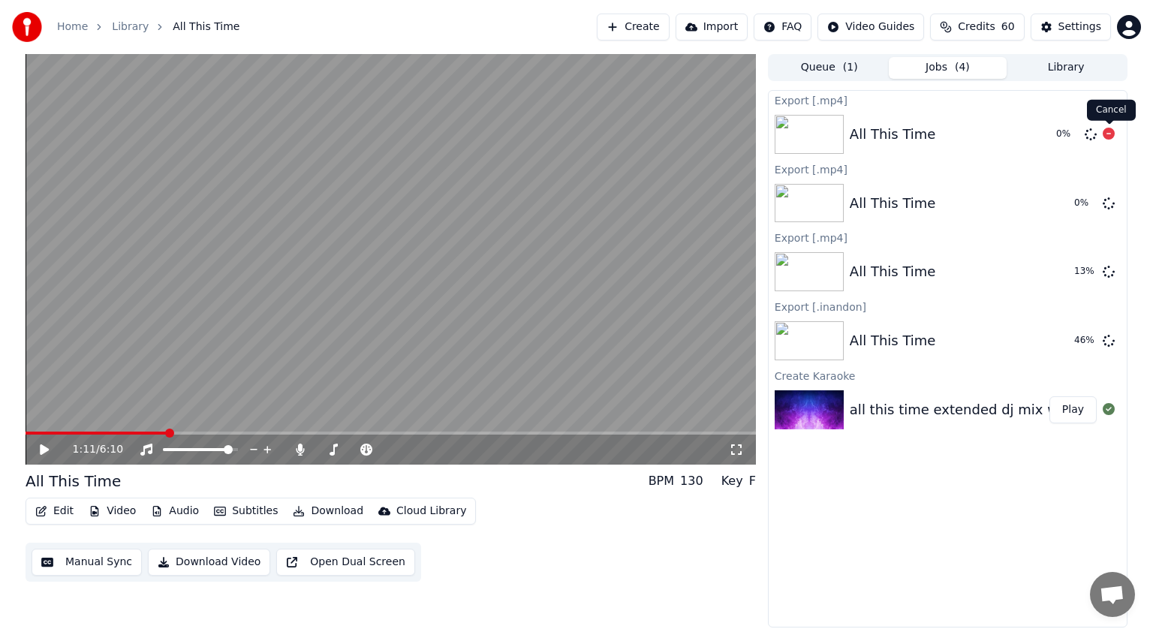
click at [1111, 130] on icon at bounding box center [1109, 134] width 12 height 12
click at [1112, 201] on icon at bounding box center [1109, 203] width 12 height 12
click at [1108, 200] on icon at bounding box center [1109, 203] width 12 height 12
click at [1108, 206] on icon at bounding box center [1109, 203] width 12 height 12
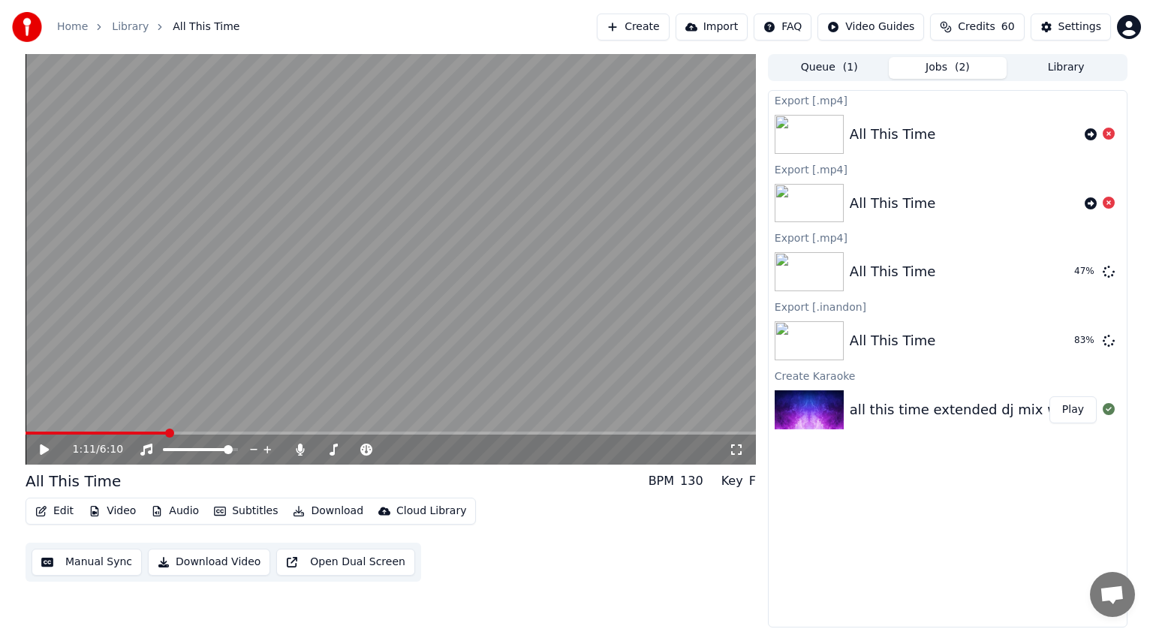
click at [528, 561] on div "Edit Video Audio Subtitles Download Cloud Library Manual Sync Download Video Op…" at bounding box center [391, 540] width 730 height 84
click at [1084, 341] on button "Show" at bounding box center [1070, 340] width 54 height 27
drag, startPoint x: 922, startPoint y: 184, endPoint x: 892, endPoint y: 165, distance: 35.4
click at [892, 165] on div "Export [.mp4]" at bounding box center [948, 169] width 358 height 18
